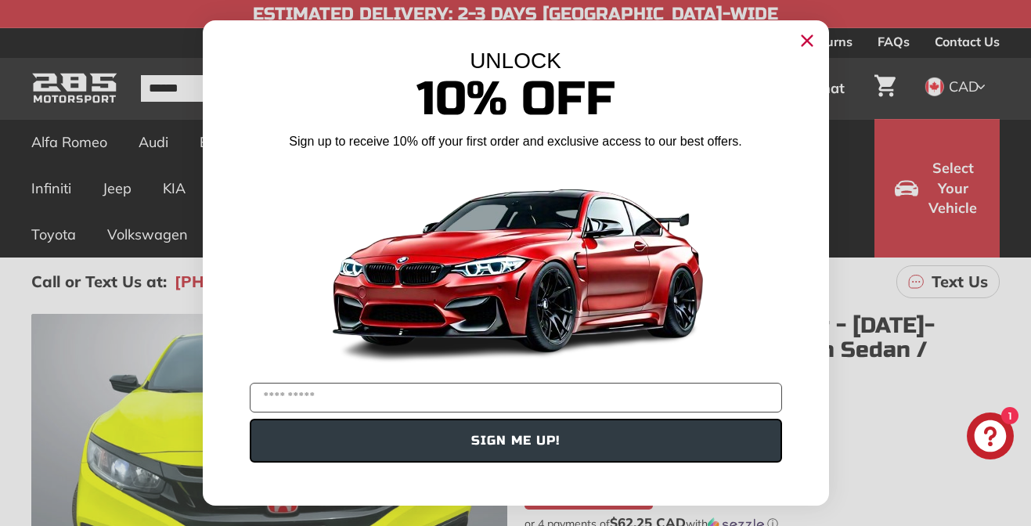
click at [804, 42] on icon "Close dialog" at bounding box center [806, 41] width 10 height 10
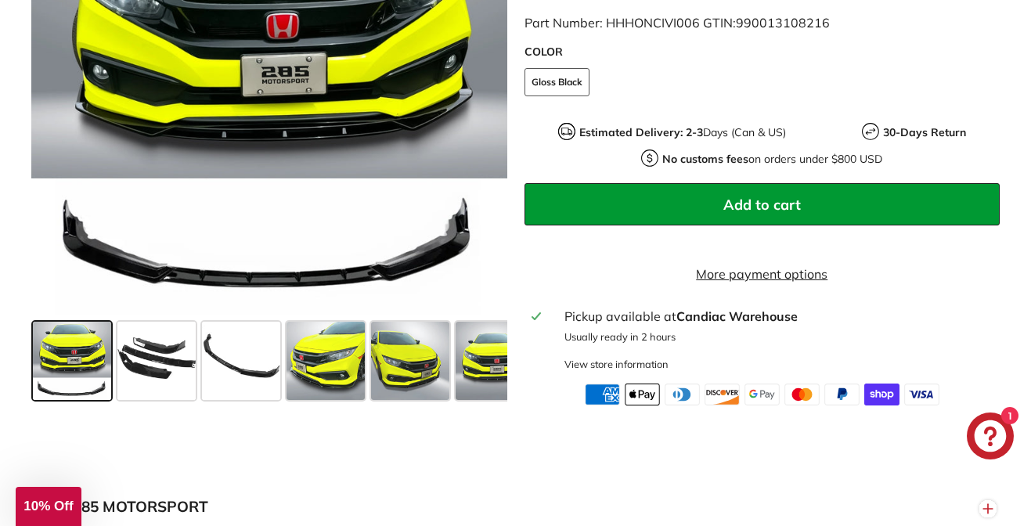
scroll to position [574, 0]
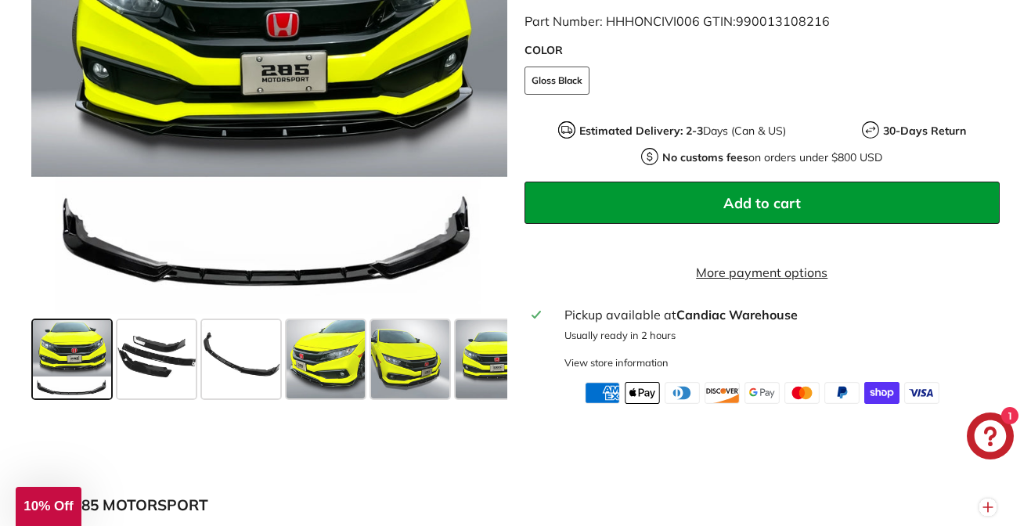
click at [68, 376] on span at bounding box center [72, 358] width 78 height 78
click at [164, 376] on span at bounding box center [156, 358] width 78 height 78
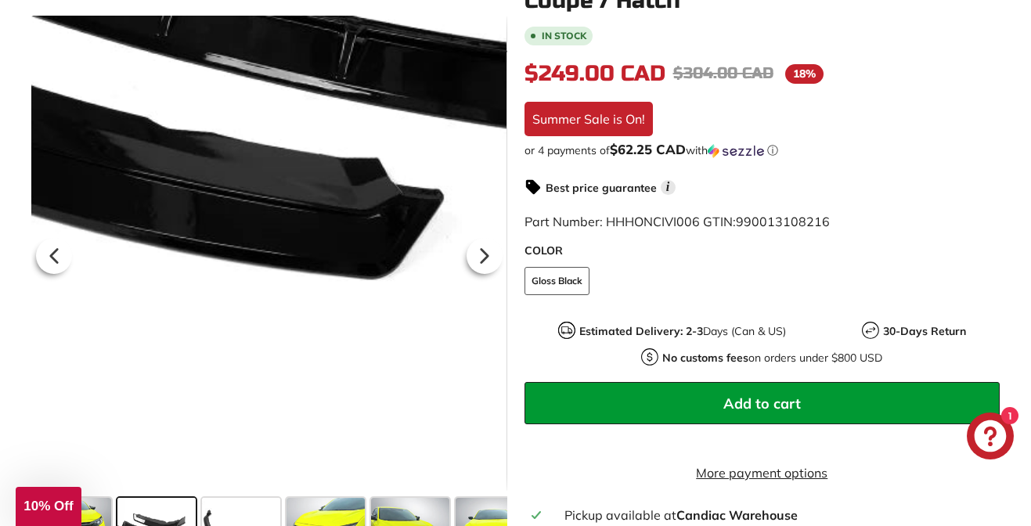
scroll to position [374, 0]
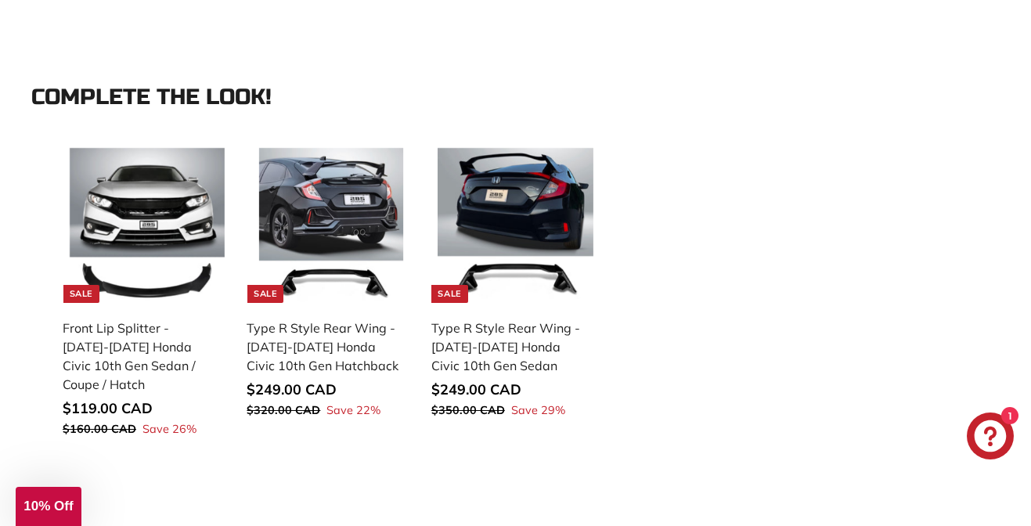
scroll to position [1476, 0]
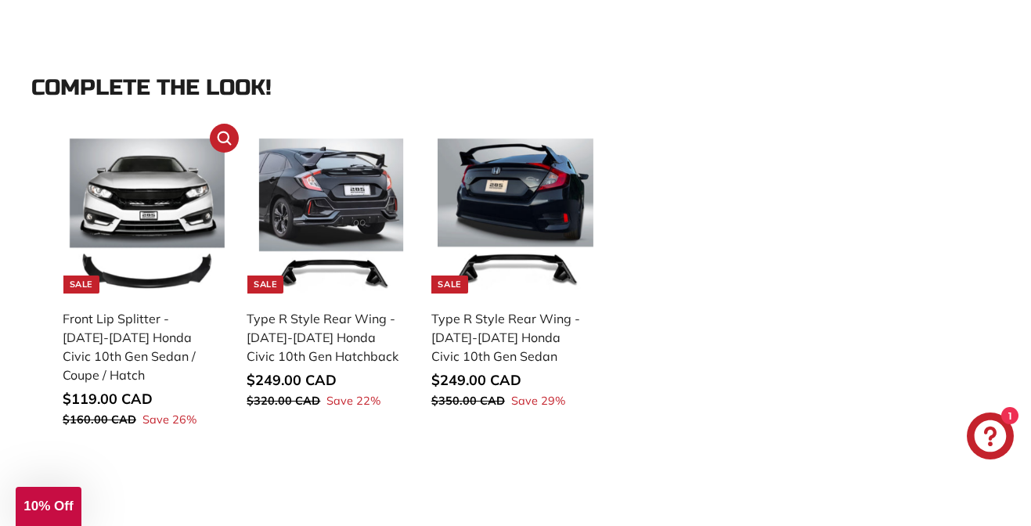
click at [164, 236] on img at bounding box center [147, 216] width 155 height 155
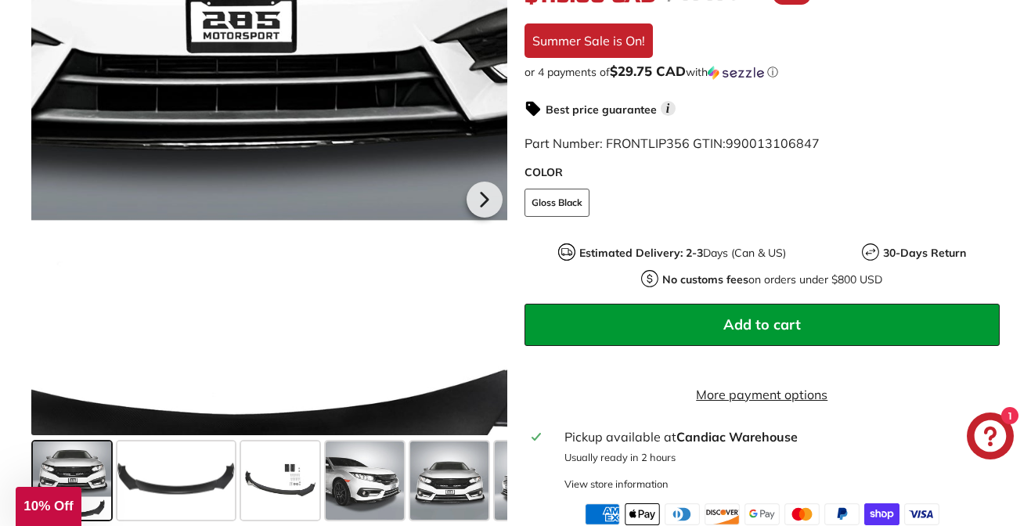
scroll to position [473, 0]
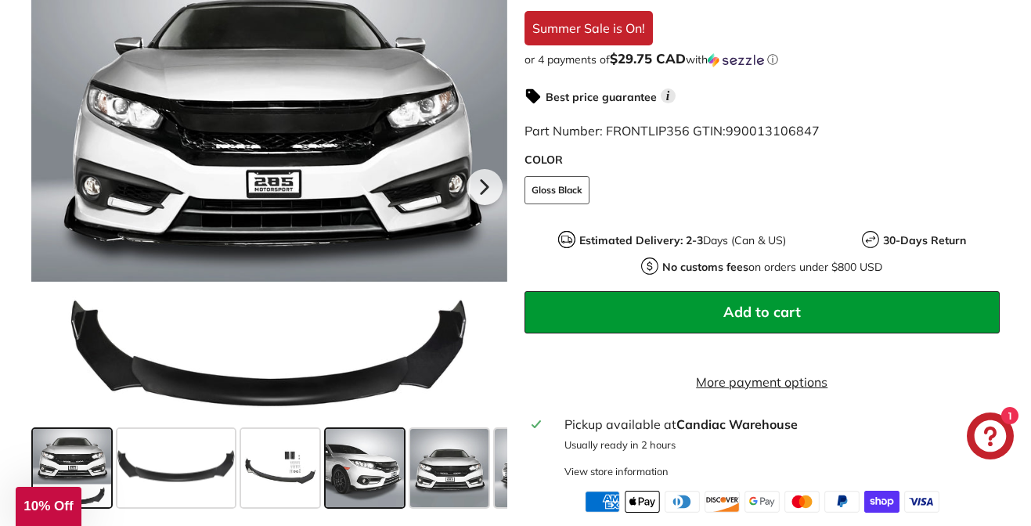
click at [398, 476] on span at bounding box center [365, 467] width 78 height 78
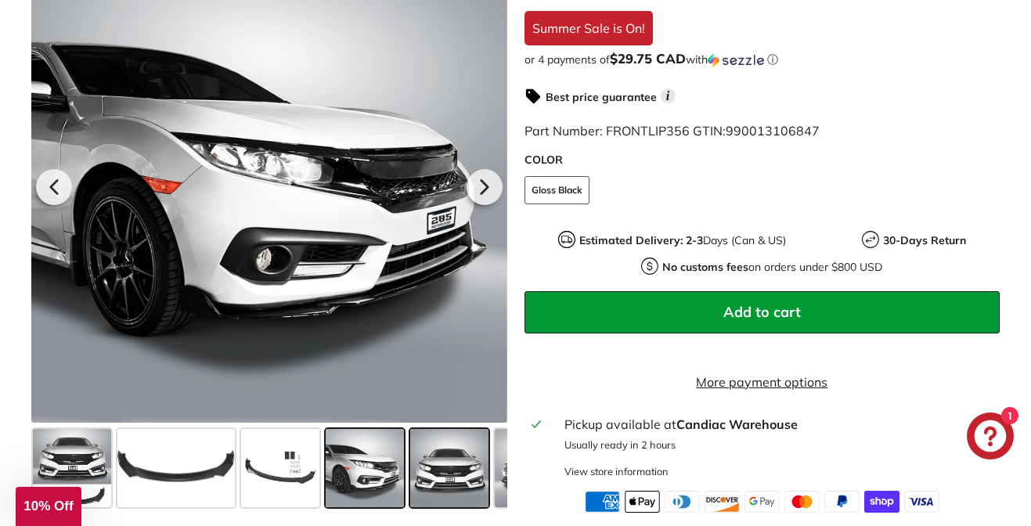
click at [462, 485] on span at bounding box center [449, 467] width 78 height 78
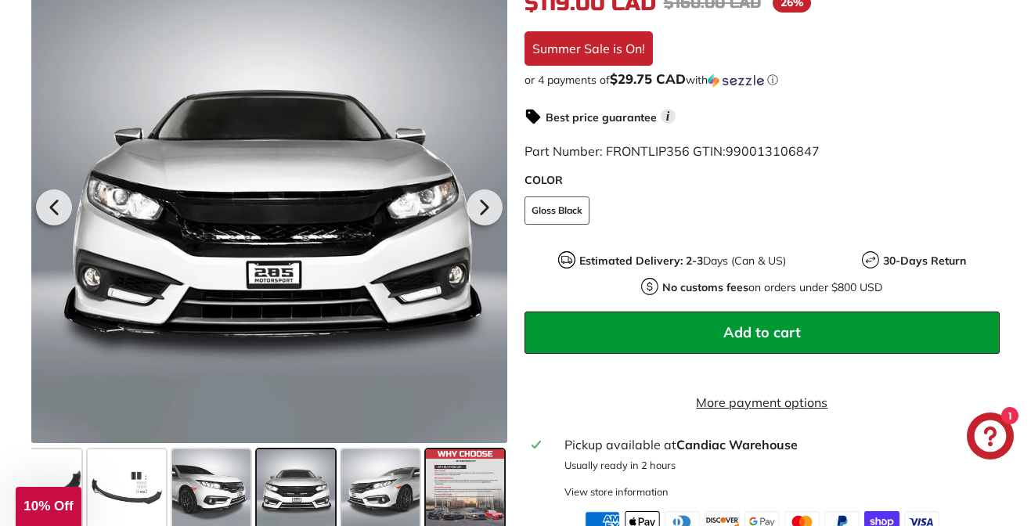
scroll to position [454, 0]
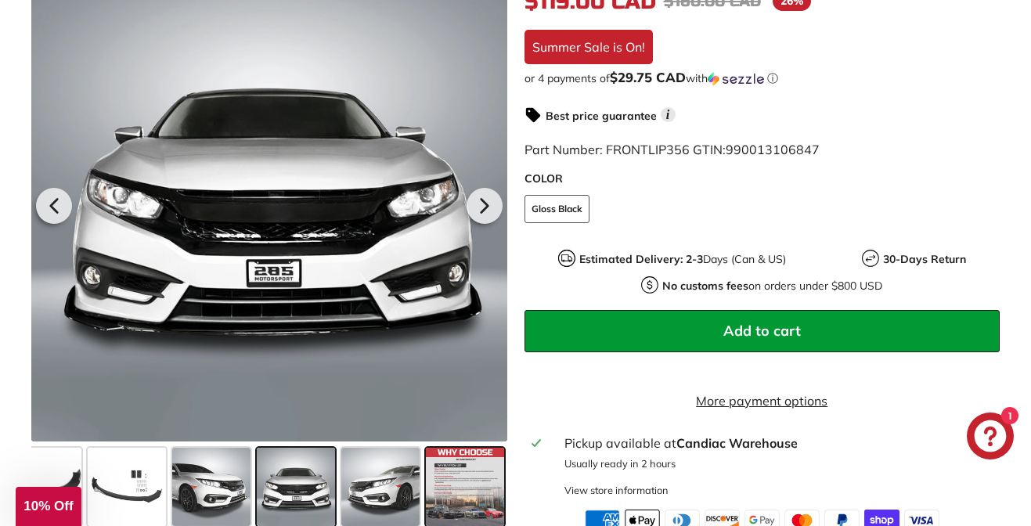
click at [464, 473] on span at bounding box center [465, 486] width 78 height 78
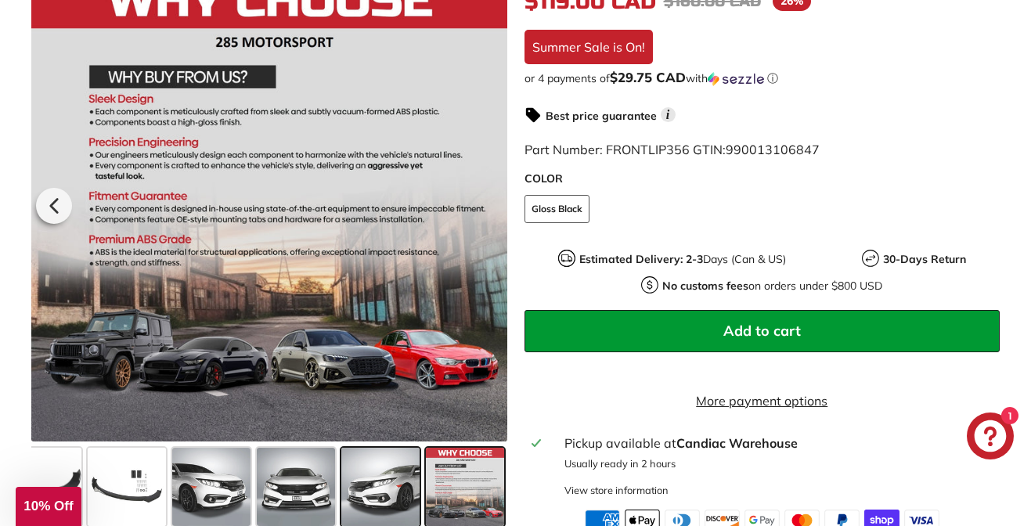
click at [386, 477] on span at bounding box center [380, 486] width 78 height 78
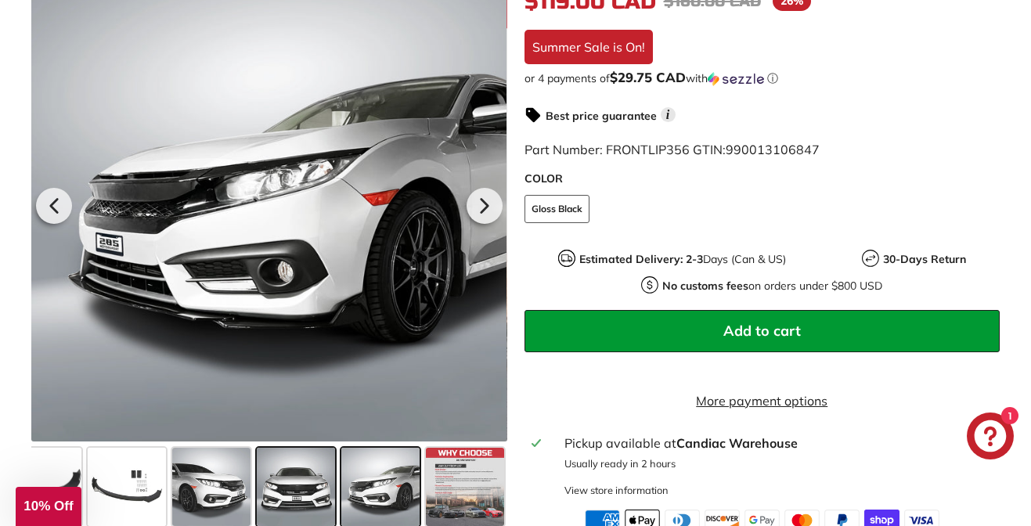
click at [304, 480] on span at bounding box center [296, 486] width 78 height 78
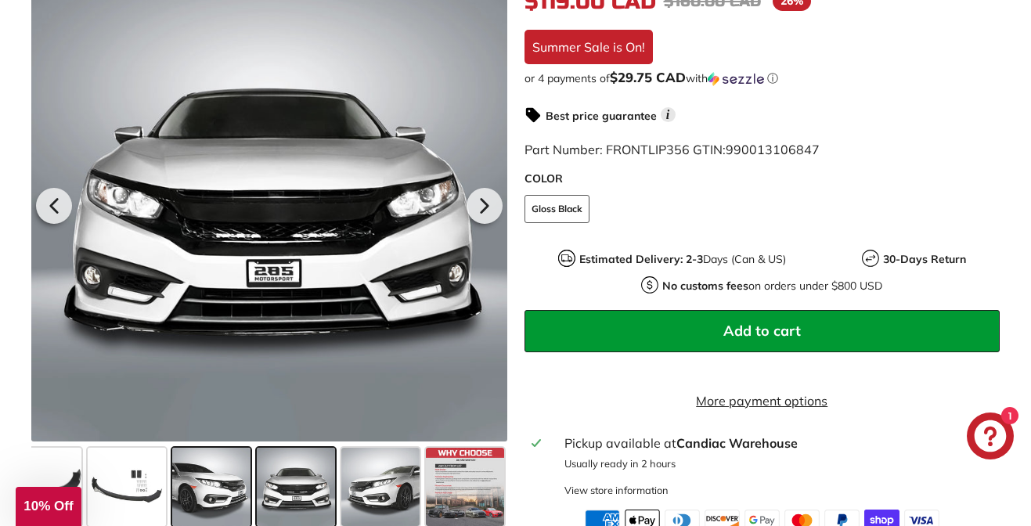
click at [246, 483] on span at bounding box center [211, 486] width 78 height 78
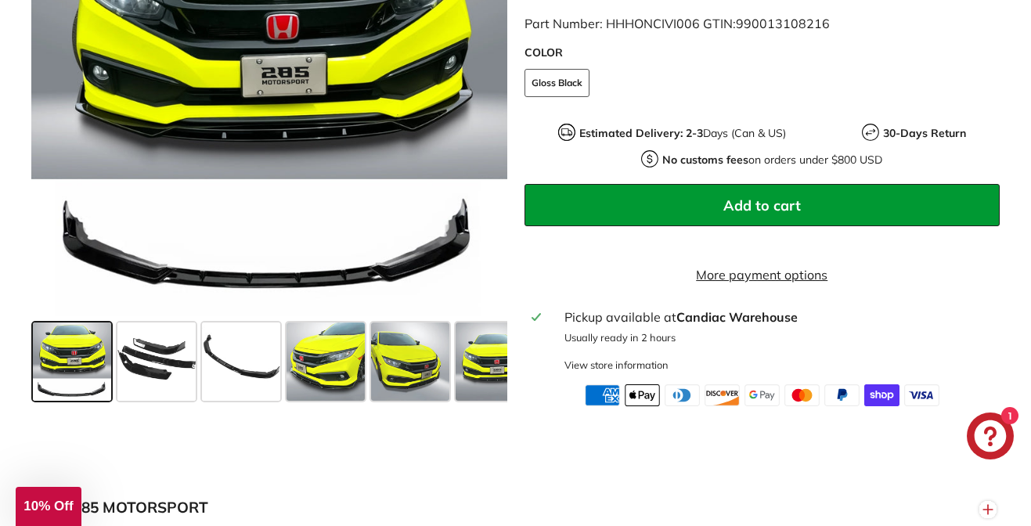
scroll to position [521, 0]
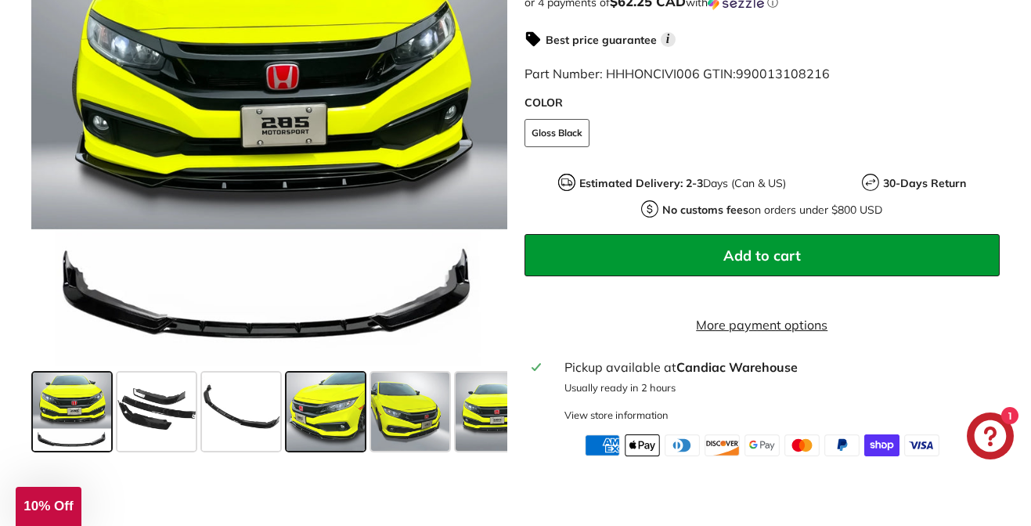
click at [322, 423] on span at bounding box center [325, 411] width 78 height 78
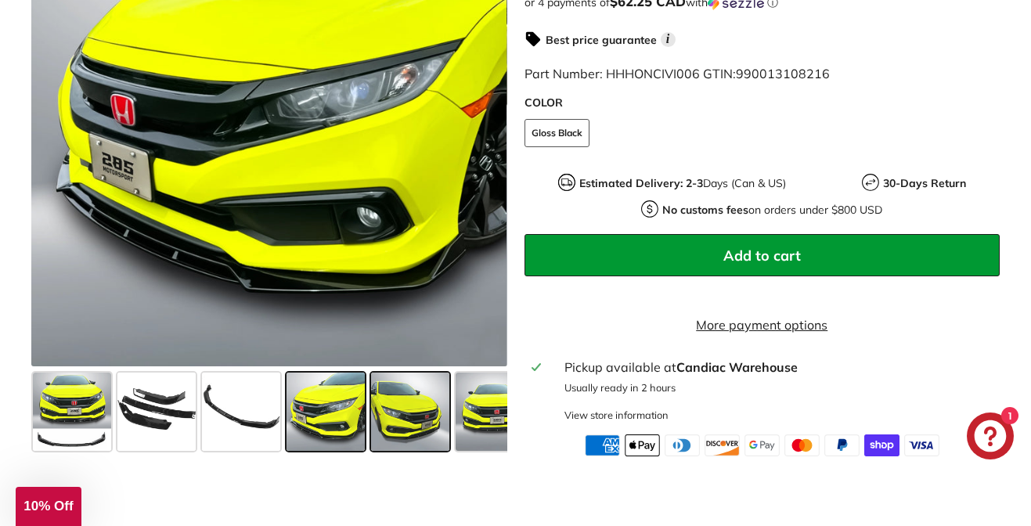
click at [405, 441] on span at bounding box center [410, 411] width 78 height 78
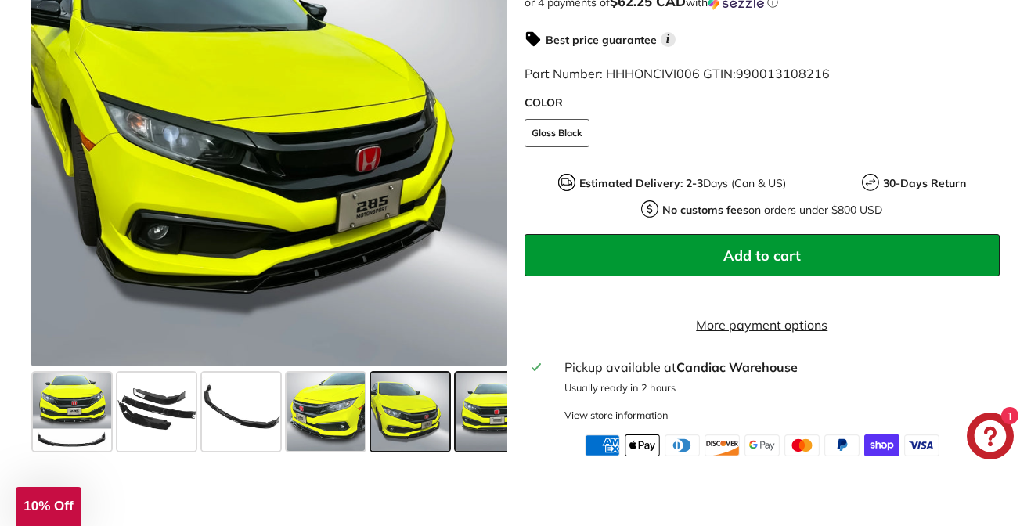
click at [492, 433] on span at bounding box center [494, 411] width 78 height 78
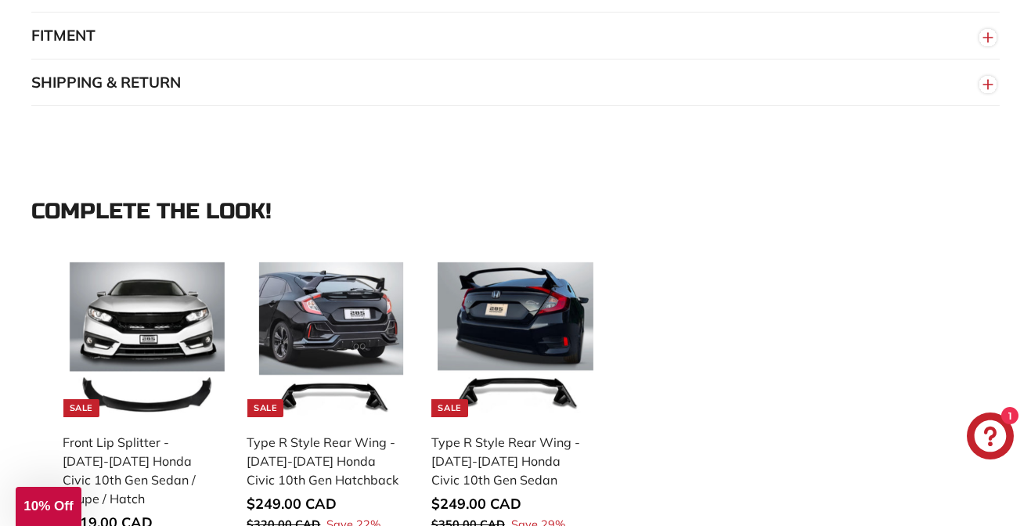
scroll to position [1352, 0]
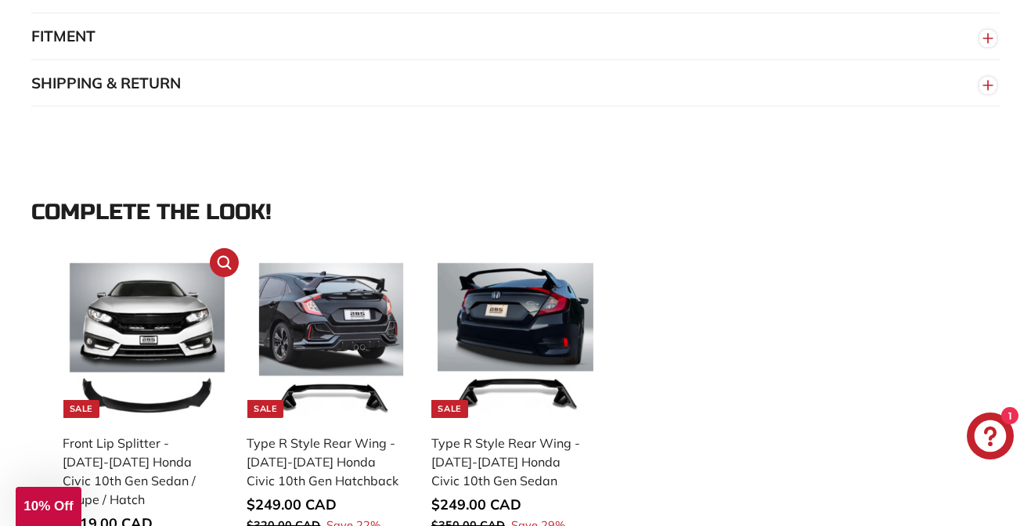
click at [145, 364] on img at bounding box center [147, 340] width 155 height 155
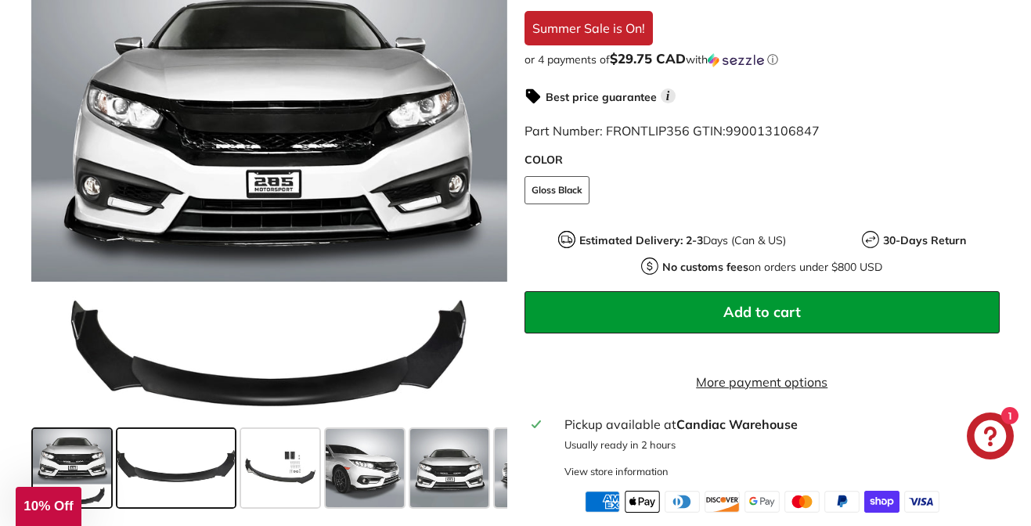
scroll to position [617, 0]
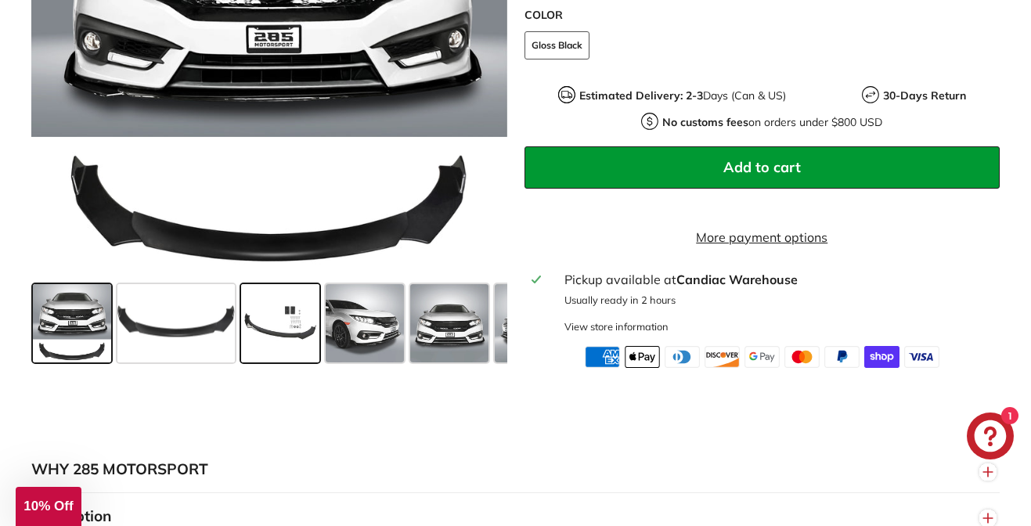
click at [279, 362] on span at bounding box center [280, 322] width 78 height 78
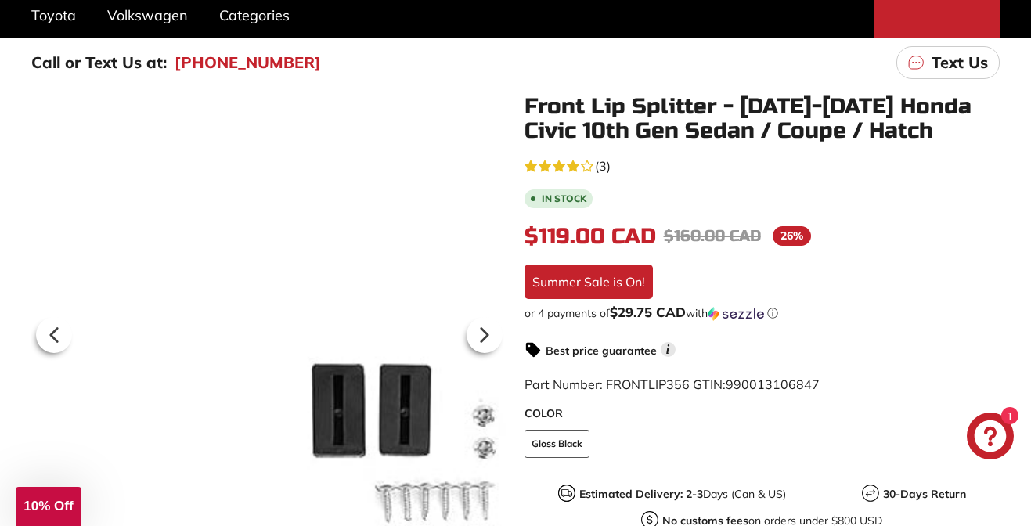
scroll to position [0, 0]
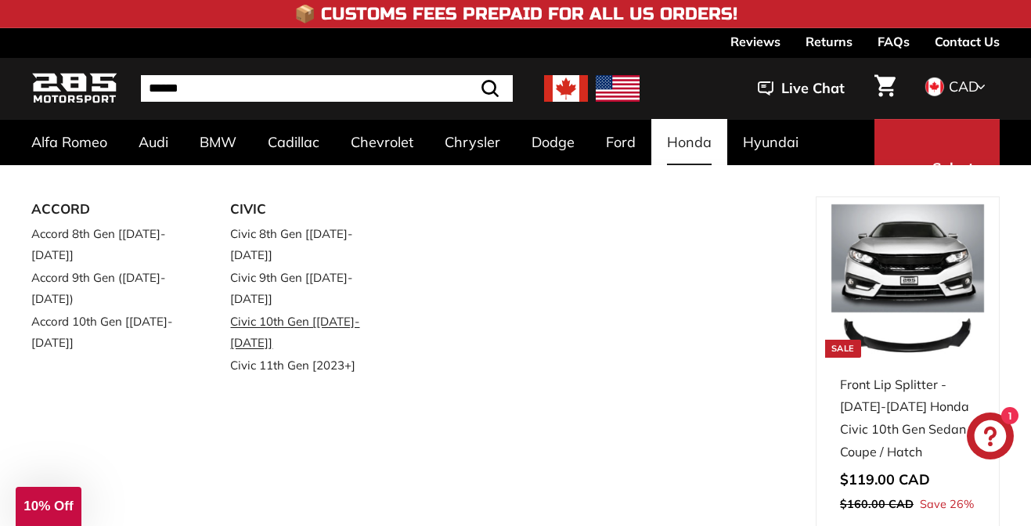
click at [301, 310] on link "Civic 10th Gen [[DATE]-[DATE]]" at bounding box center [307, 332] width 155 height 44
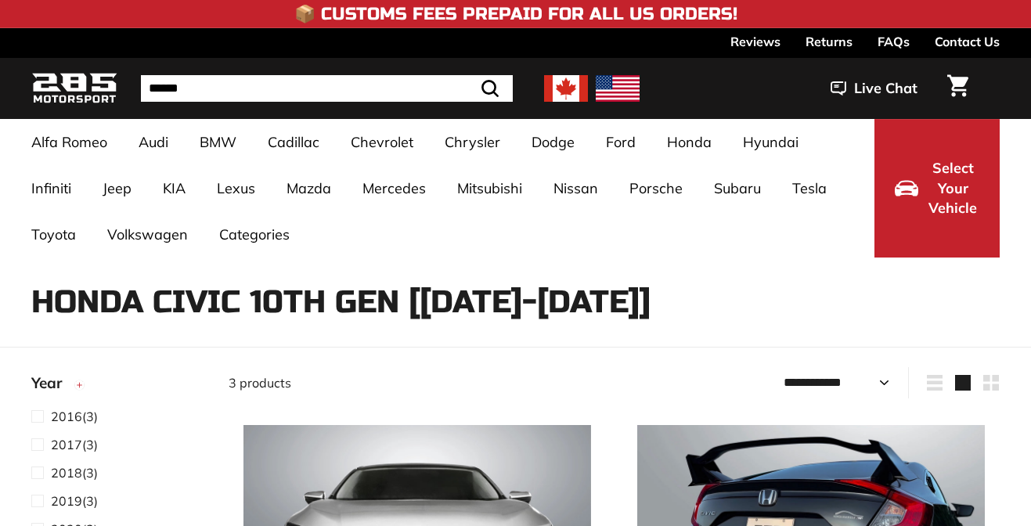
select select "**********"
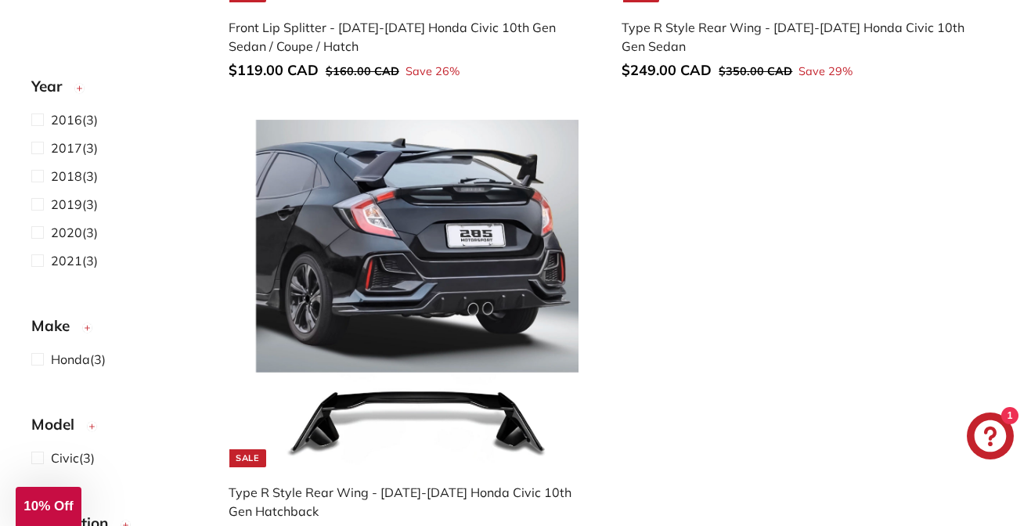
scroll to position [765, 0]
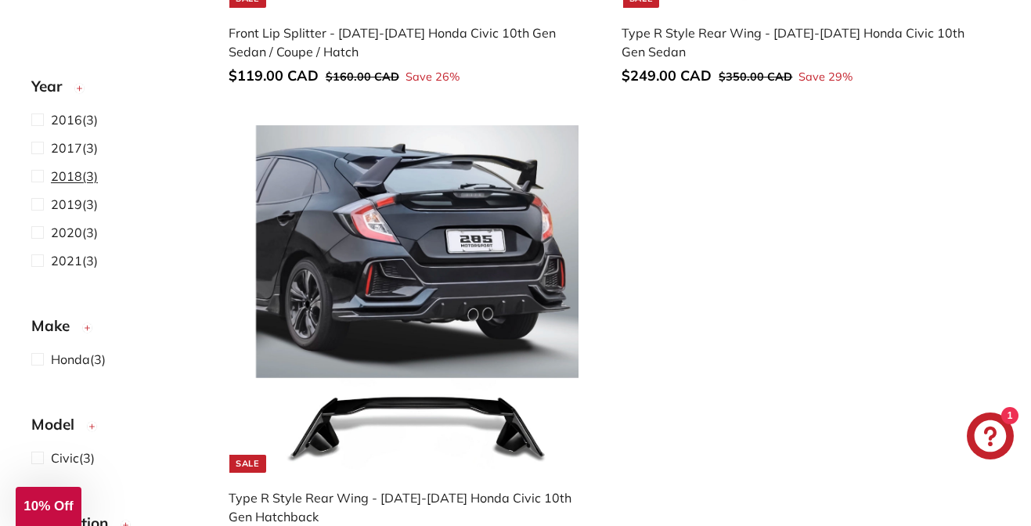
click at [68, 168] on span "2018" at bounding box center [66, 176] width 31 height 16
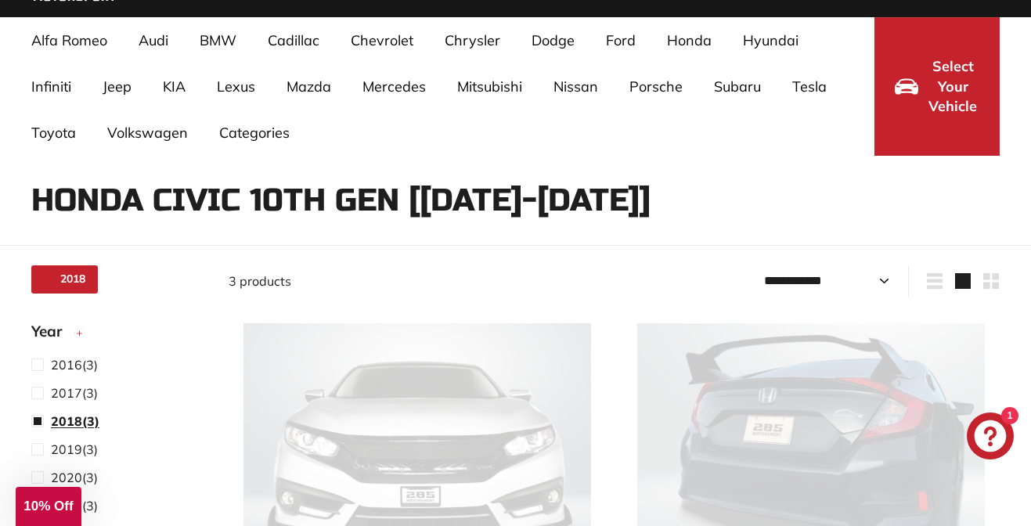
select select "**********"
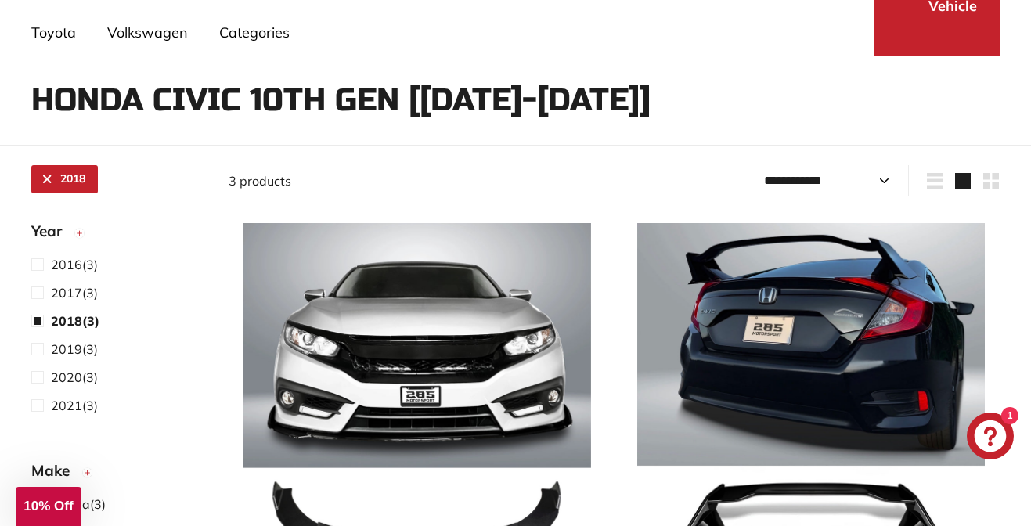
scroll to position [203, 0]
